Goal: Browse casually: Explore the website without a specific task or goal

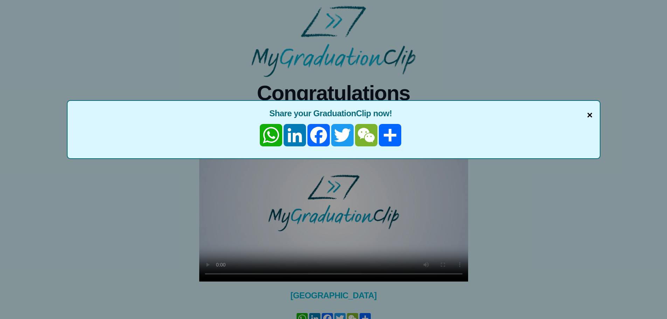
click at [592, 116] on span "×" at bounding box center [590, 115] width 6 height 15
